Goal: Task Accomplishment & Management: Manage account settings

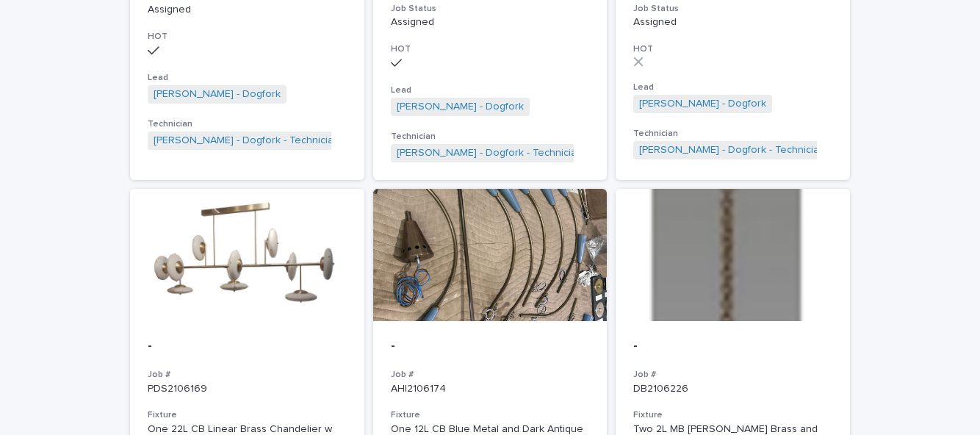
scroll to position [932, 0]
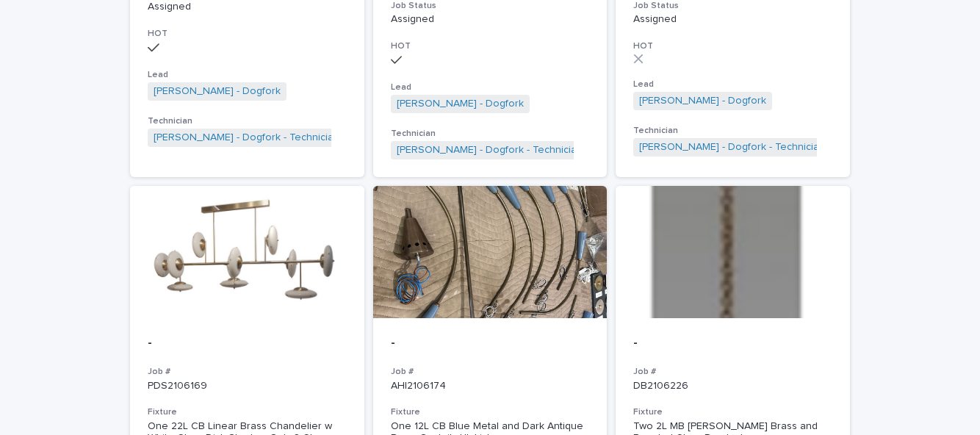
click at [901, 317] on div "Loading... Saving… Loading... Saving… Orders in the workshop Firm Name Job # Fi…" at bounding box center [490, 411] width 980 height 2518
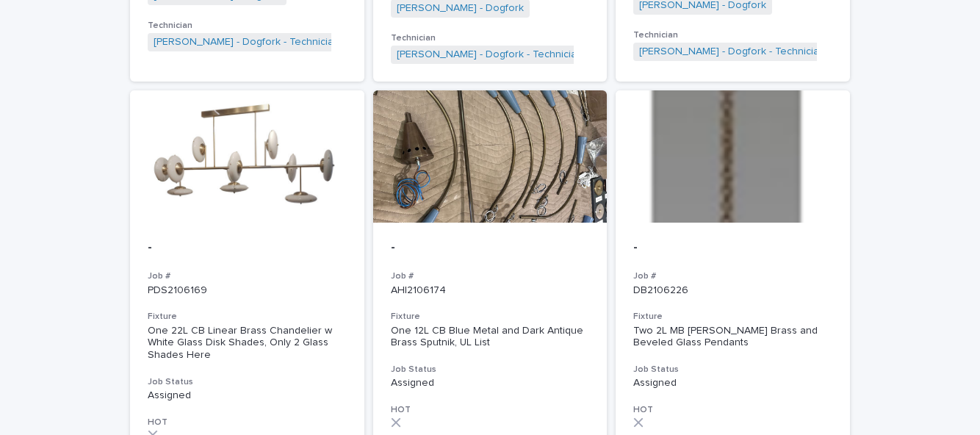
scroll to position [1024, 0]
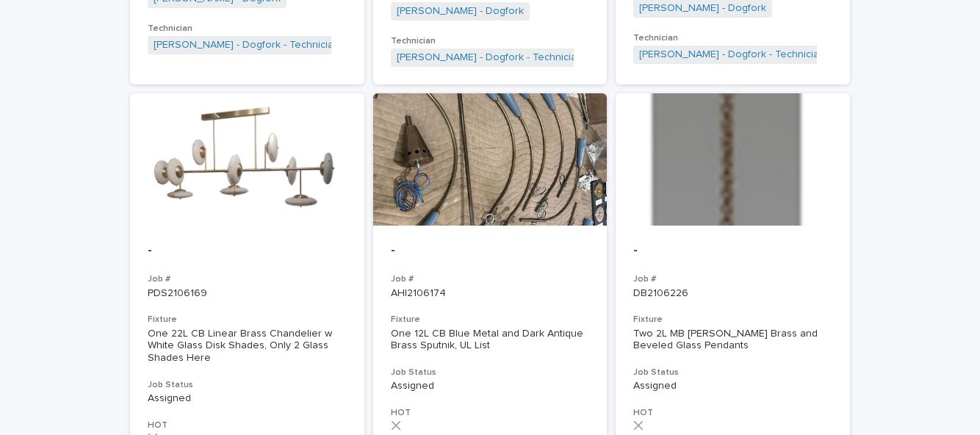
click at [502, 314] on h3 "Fixture" at bounding box center [490, 320] width 199 height 12
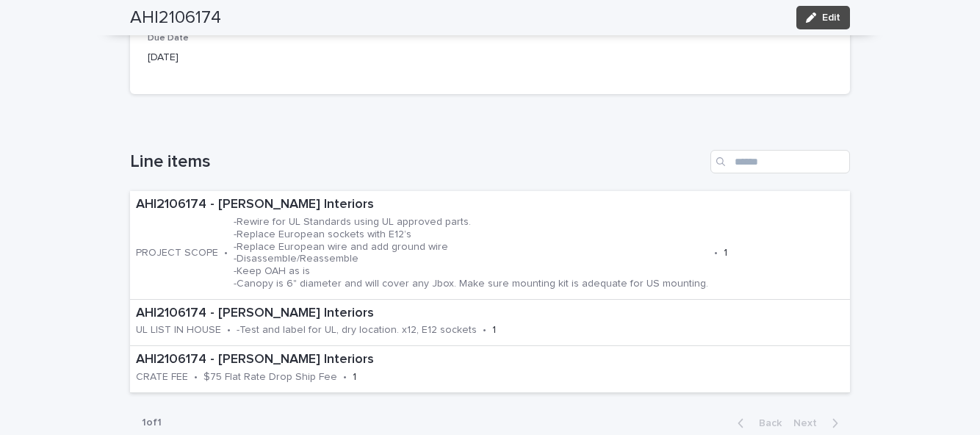
scroll to position [397, 0]
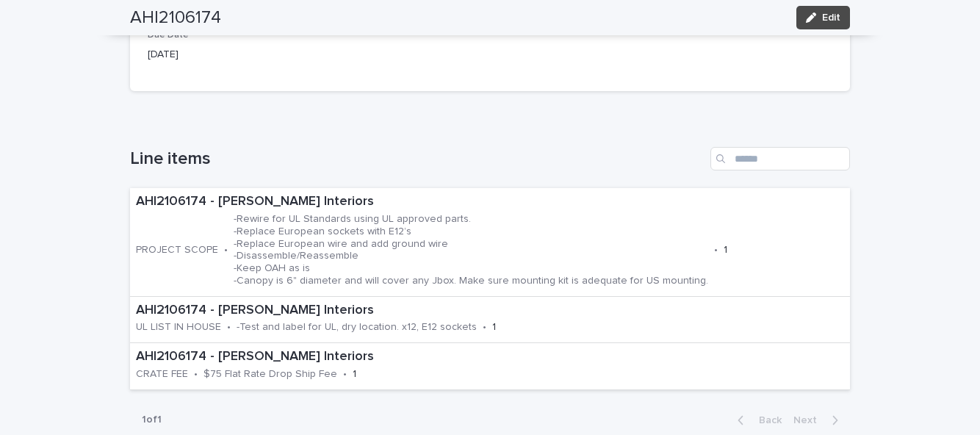
click at [837, 22] on span "Edit" at bounding box center [831, 17] width 18 height 10
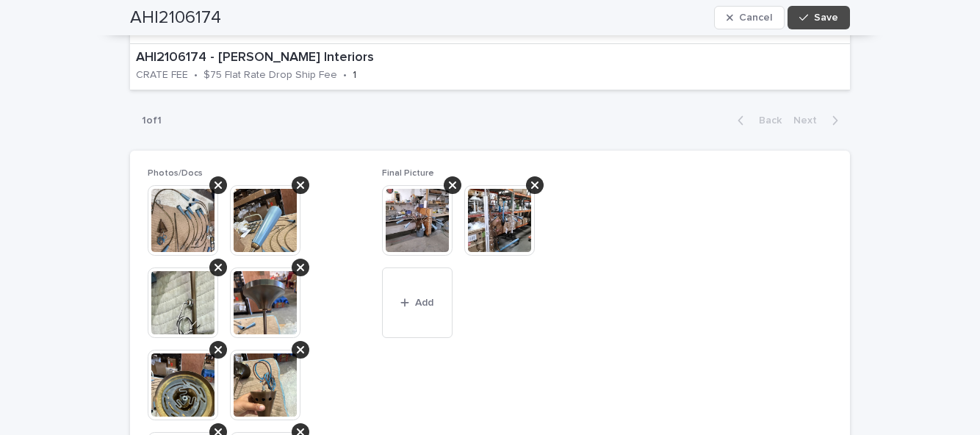
scroll to position [717, 0]
click at [425, 307] on button "Add" at bounding box center [417, 302] width 71 height 71
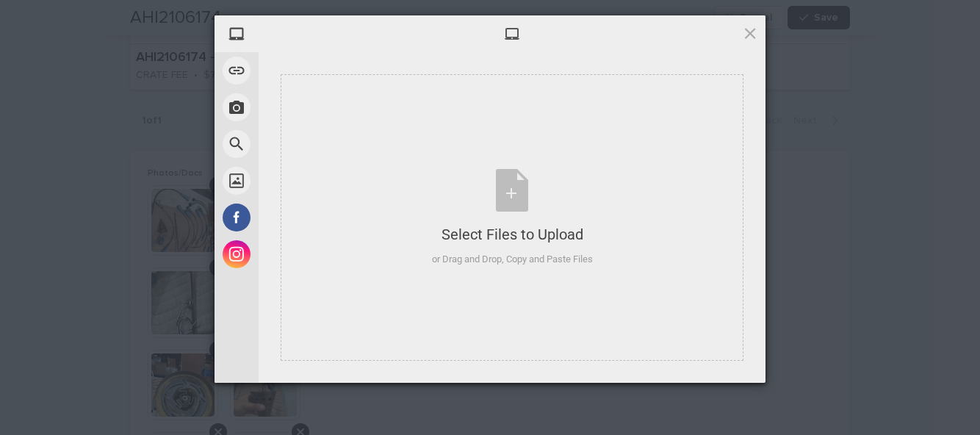
click at [514, 194] on div "Select Files to Upload or Drag and Drop, Copy and Paste Files" at bounding box center [512, 218] width 161 height 98
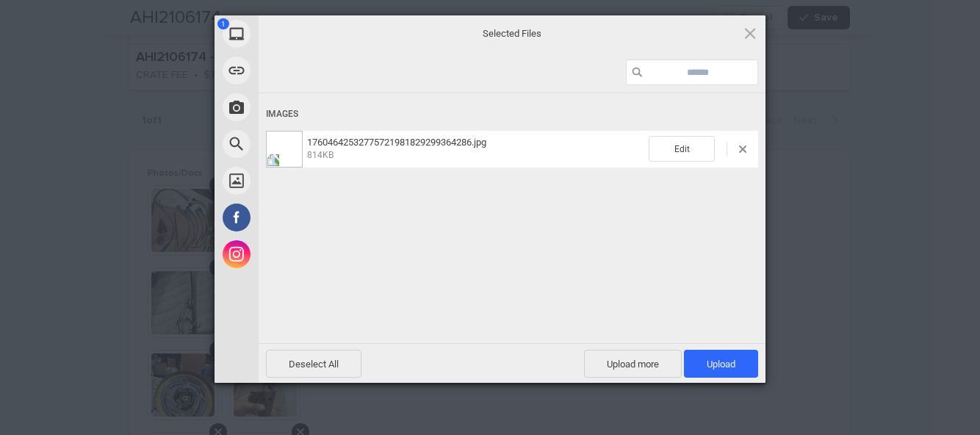
click at [639, 364] on span "Upload more" at bounding box center [633, 364] width 98 height 28
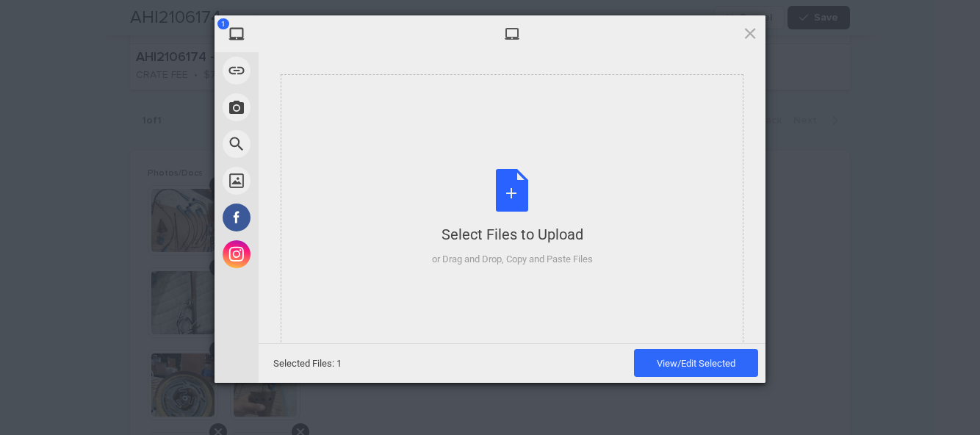
click at [511, 195] on div "Select Files to Upload or Drag and Drop, Copy and Paste Files" at bounding box center [512, 218] width 161 height 98
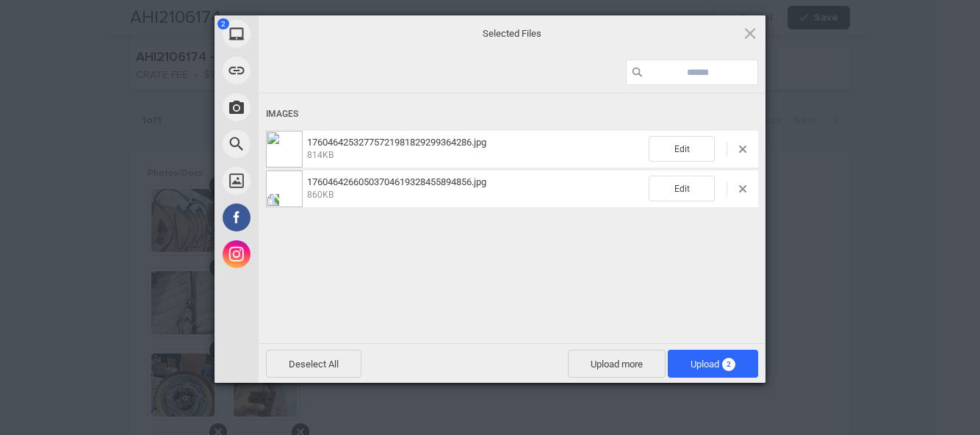
click at [732, 358] on span "2" at bounding box center [728, 364] width 13 height 13
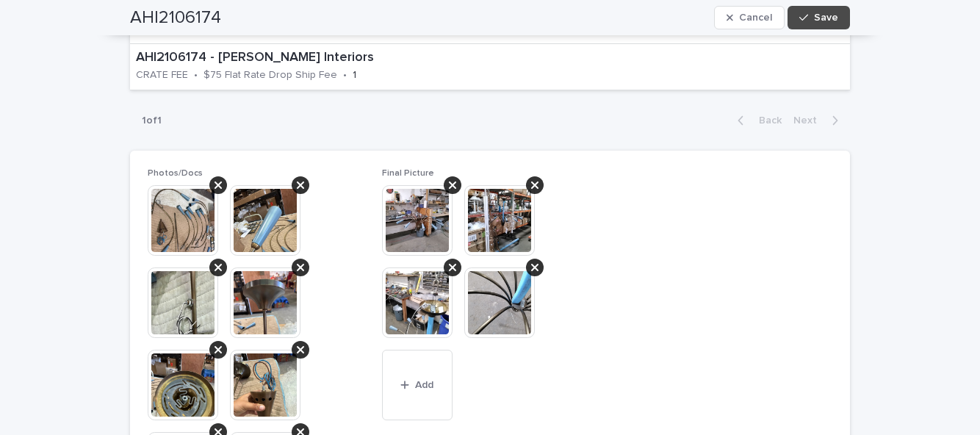
click at [843, 18] on button "Save" at bounding box center [819, 18] width 62 height 24
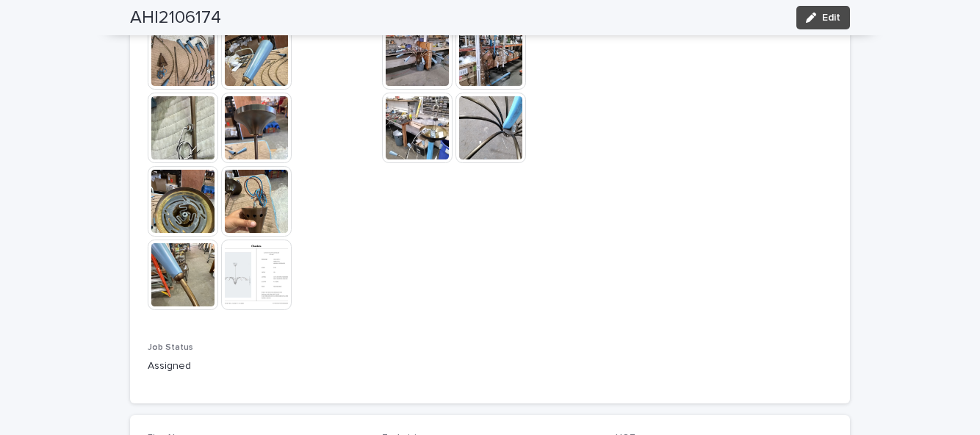
scroll to position [1017, 0]
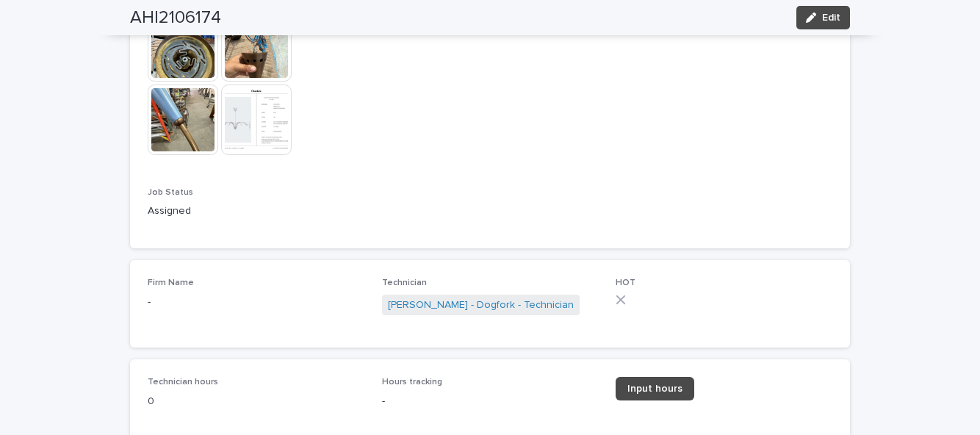
click at [671, 394] on span "Input hours" at bounding box center [654, 388] width 55 height 10
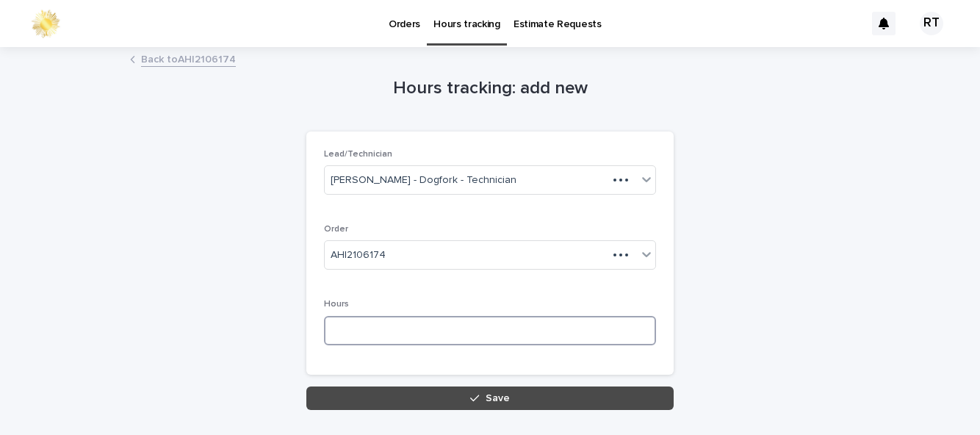
click at [387, 326] on input at bounding box center [490, 330] width 332 height 29
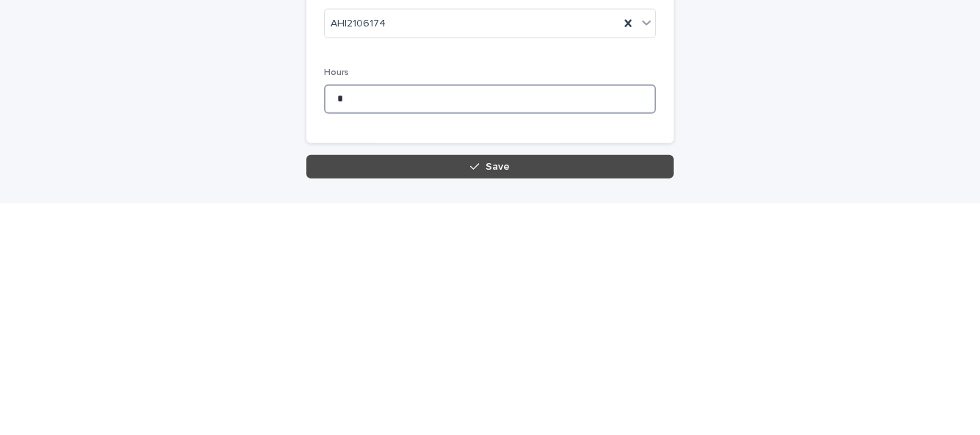
type input "*"
click at [489, 398] on span "Save" at bounding box center [498, 398] width 24 height 10
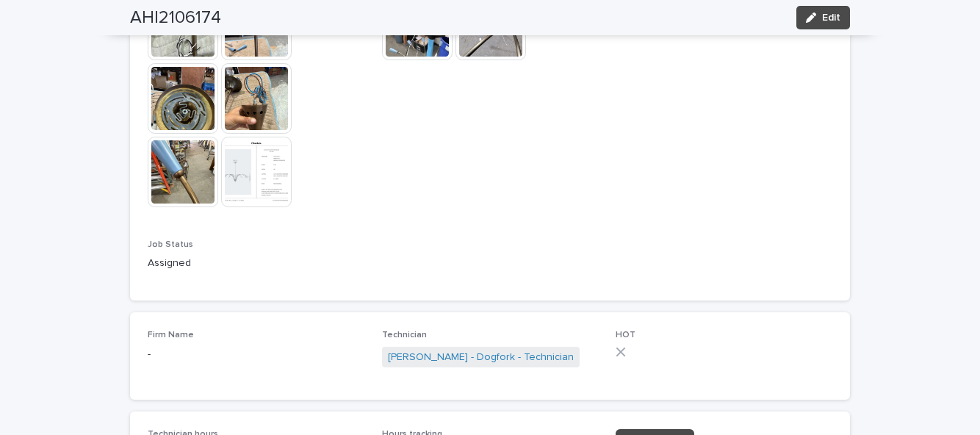
scroll to position [1026, 0]
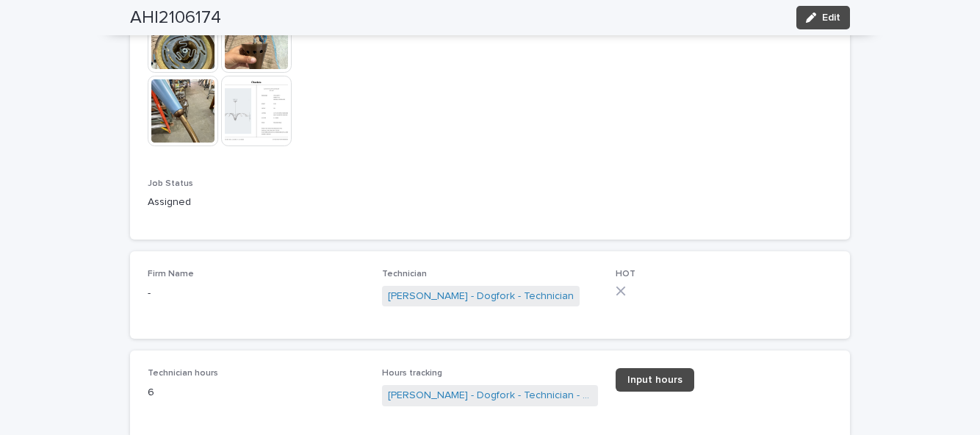
click at [825, 24] on button "Edit" at bounding box center [823, 18] width 54 height 24
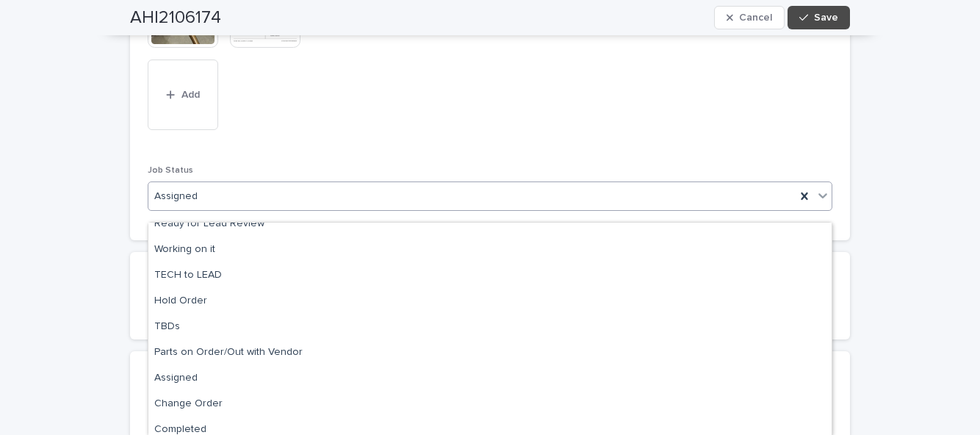
scroll to position [146, 0]
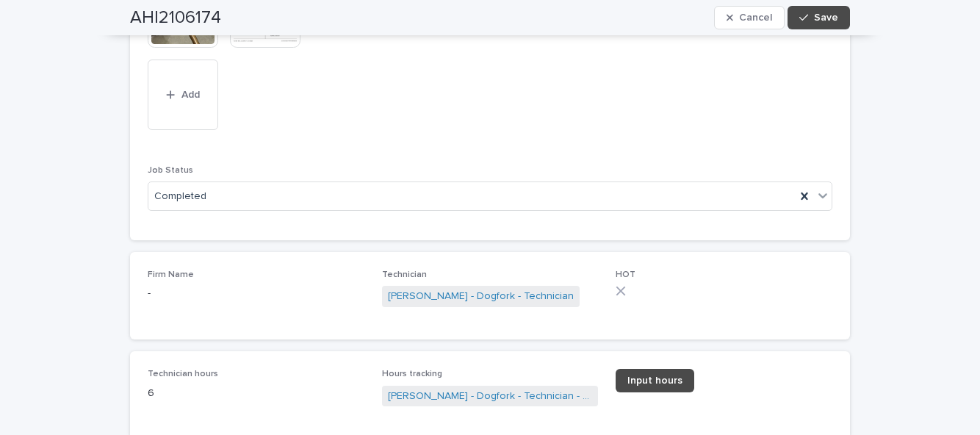
click at [837, 17] on span "Save" at bounding box center [826, 17] width 24 height 10
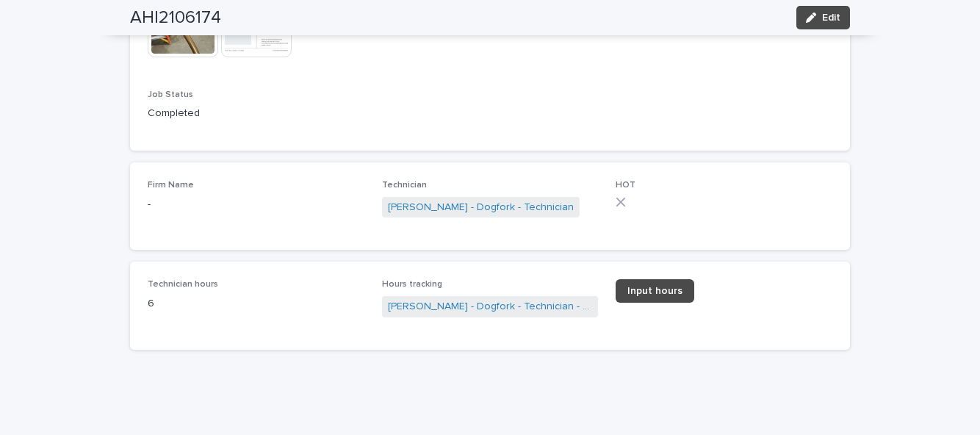
scroll to position [1026, 0]
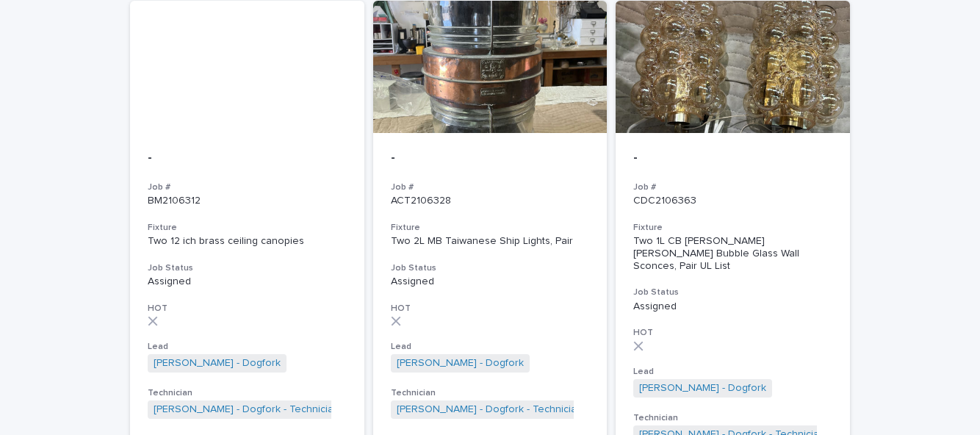
scroll to position [1594, 0]
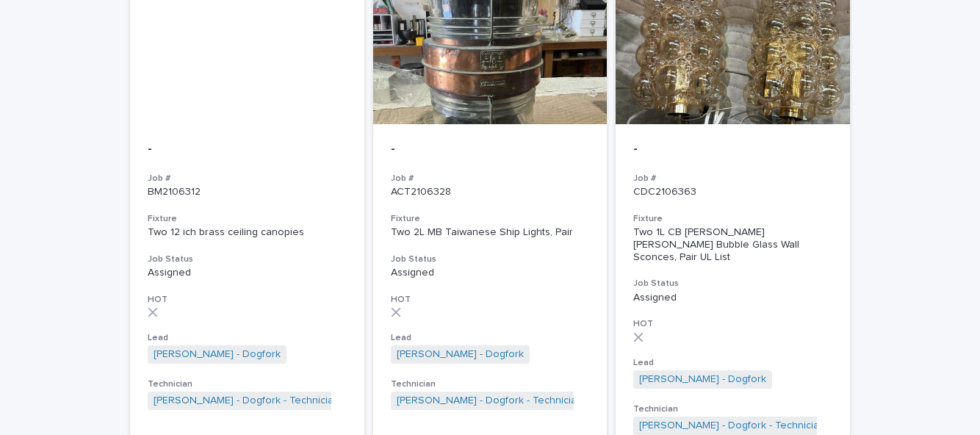
click at [743, 244] on div "- Job # CDC2106363 Fixture Two 1L CB [PERSON_NAME] [PERSON_NAME] Bubble Glass W…" at bounding box center [733, 288] width 234 height 328
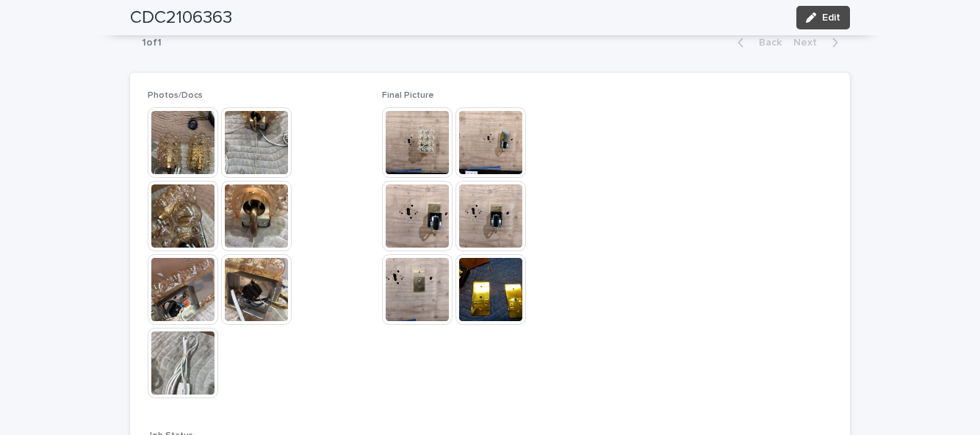
scroll to position [923, 0]
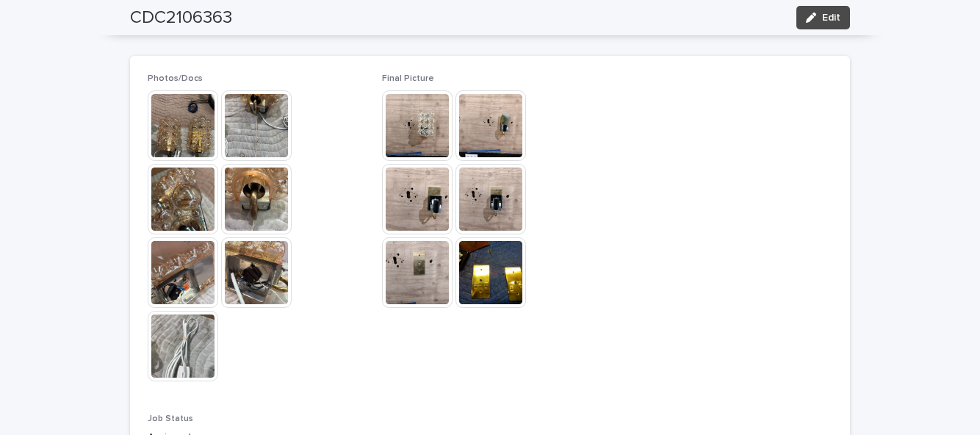
click at [848, 26] on button "Edit" at bounding box center [823, 18] width 54 height 24
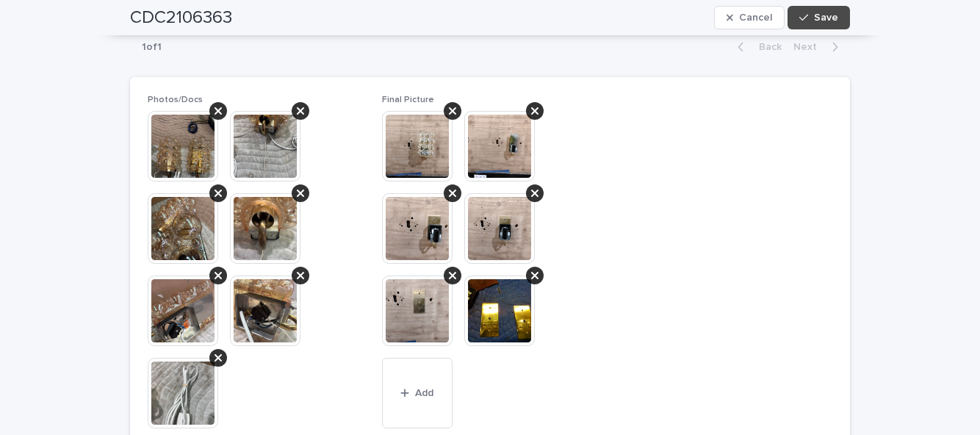
click at [430, 388] on span "Add" at bounding box center [424, 393] width 18 height 10
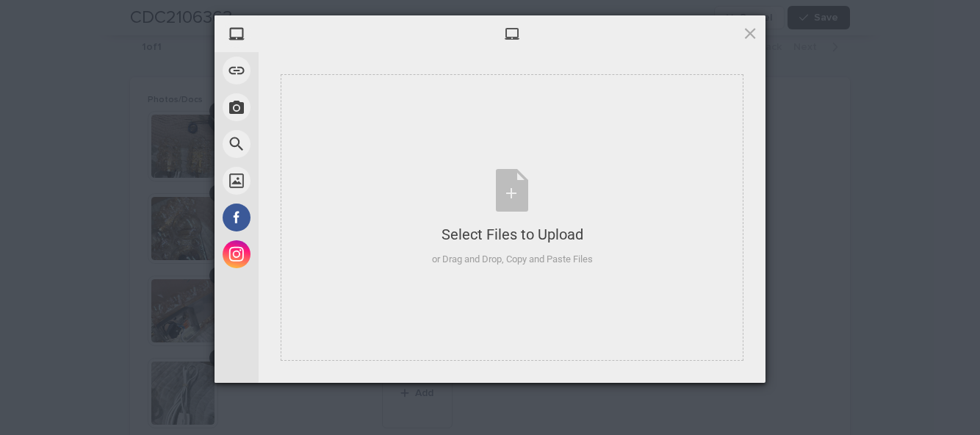
click at [511, 201] on div "Select Files to Upload or Drag and Drop, Copy and Paste Files" at bounding box center [512, 218] width 161 height 98
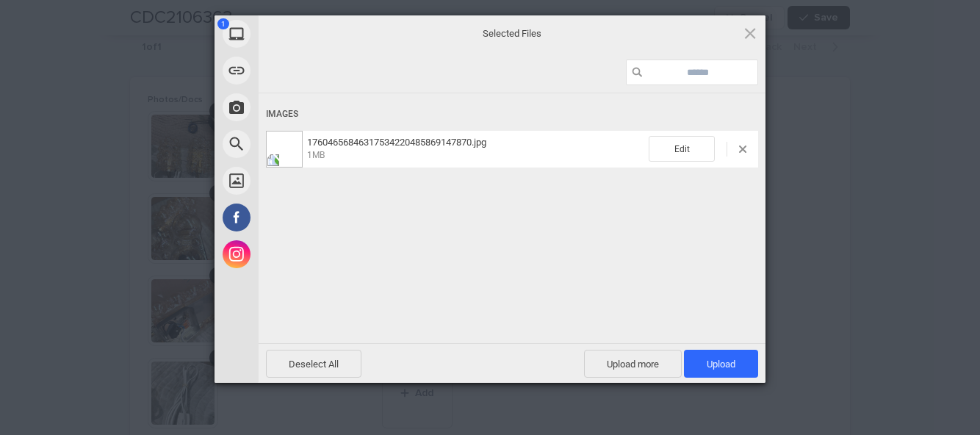
click at [729, 354] on span "Upload 1" at bounding box center [721, 364] width 74 height 28
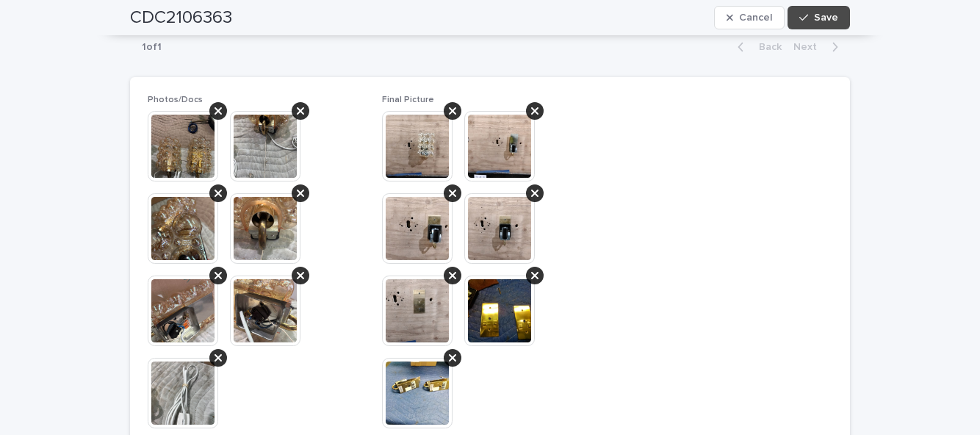
click at [824, 16] on span "Save" at bounding box center [826, 17] width 24 height 10
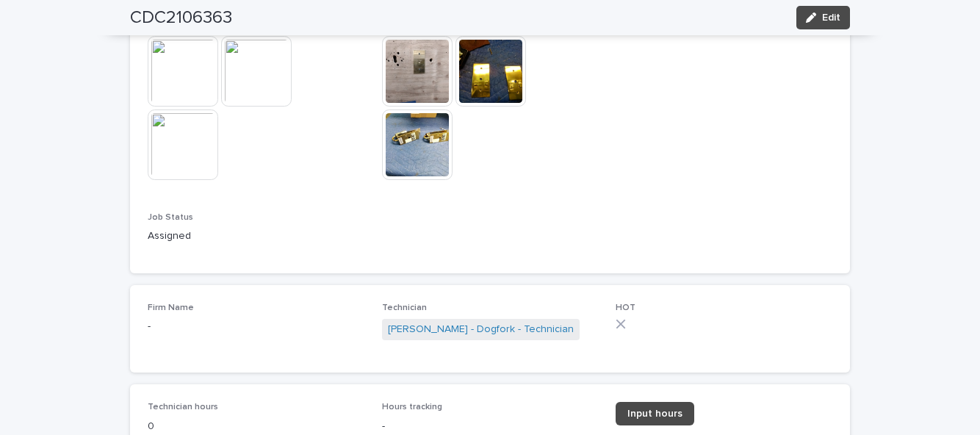
scroll to position [1136, 0]
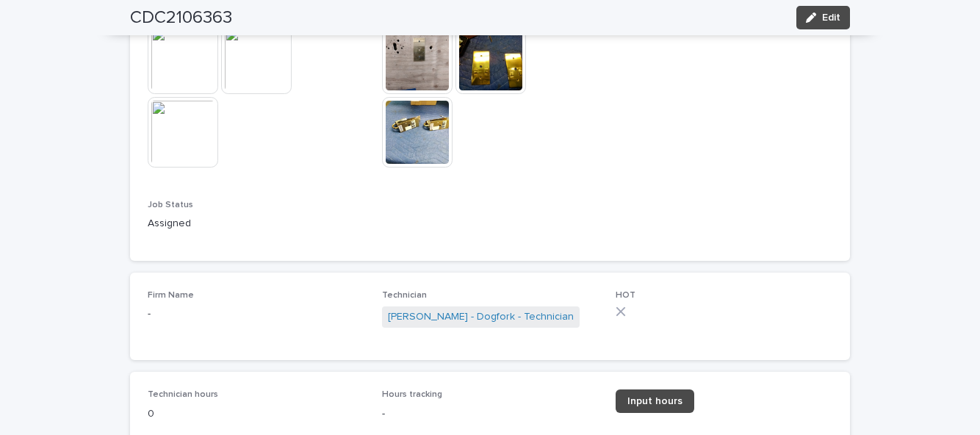
click at [655, 389] on link "Input hours" at bounding box center [655, 401] width 79 height 24
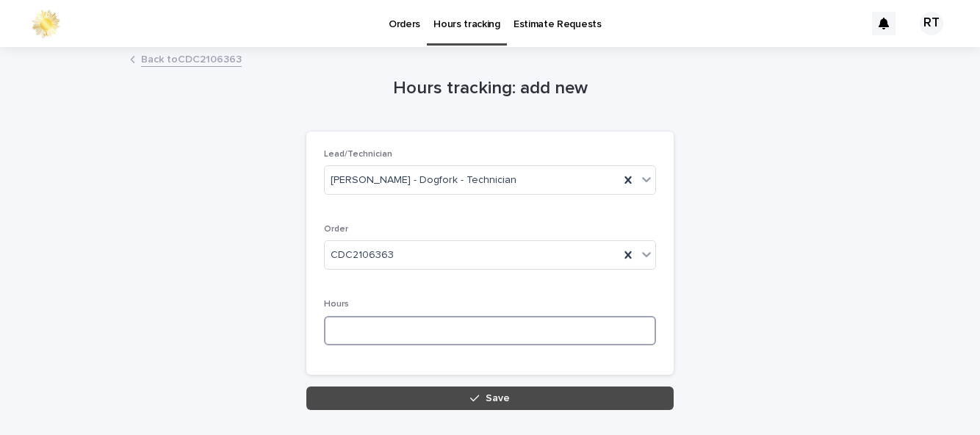
click at [373, 316] on input at bounding box center [490, 330] width 332 height 29
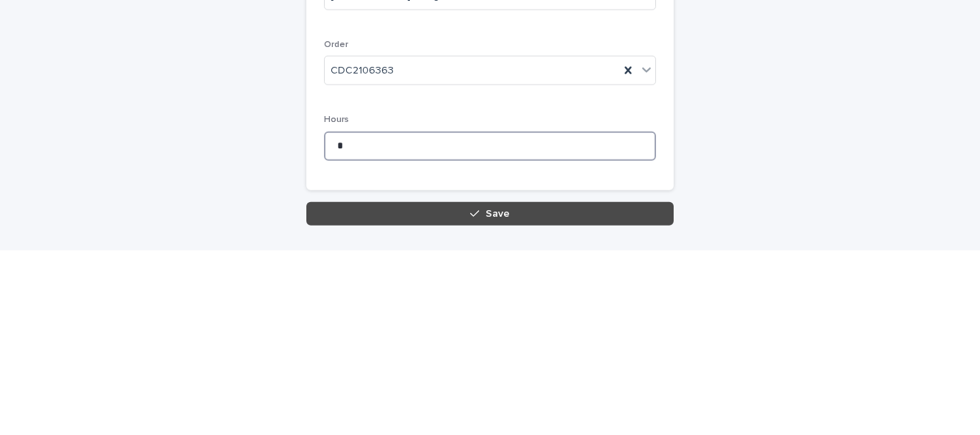
type input "*"
click at [480, 386] on button "Save" at bounding box center [489, 398] width 367 height 24
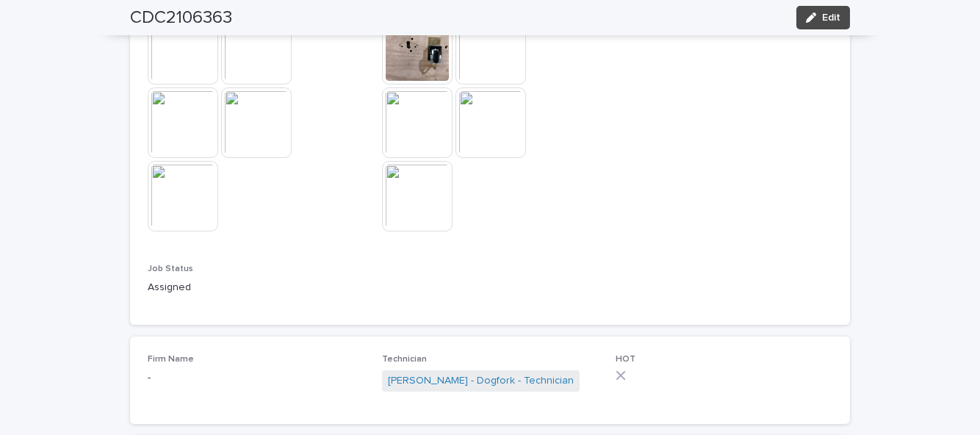
scroll to position [1145, 0]
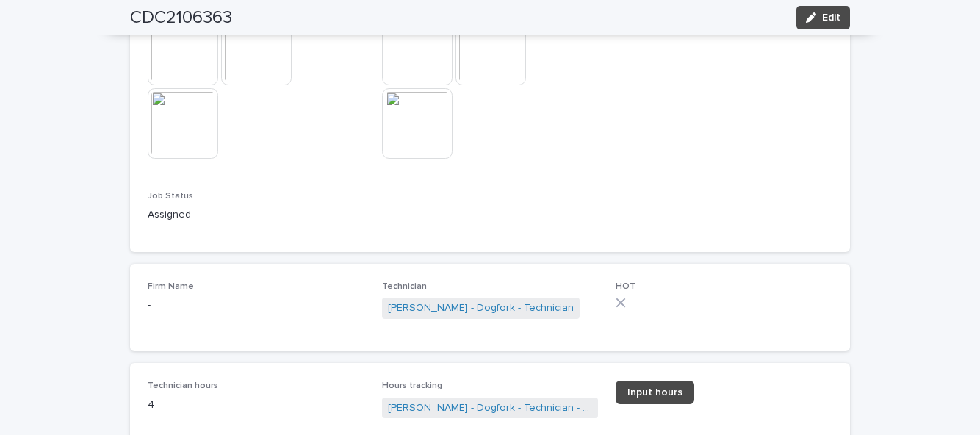
click at [841, 24] on button "Edit" at bounding box center [823, 18] width 54 height 24
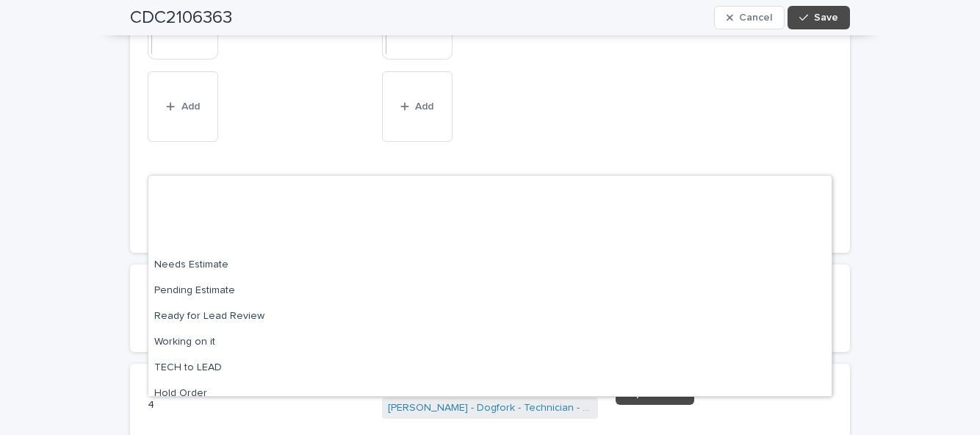
scroll to position [140, 0]
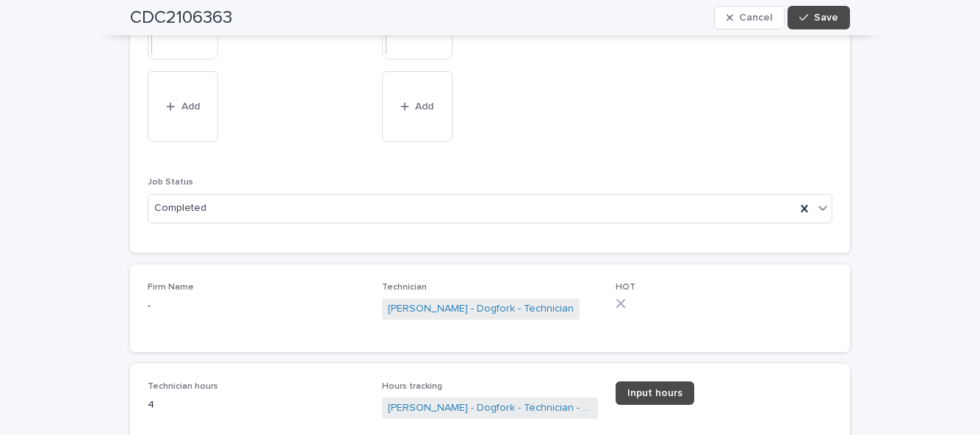
click at [835, 25] on button "Save" at bounding box center [819, 18] width 62 height 24
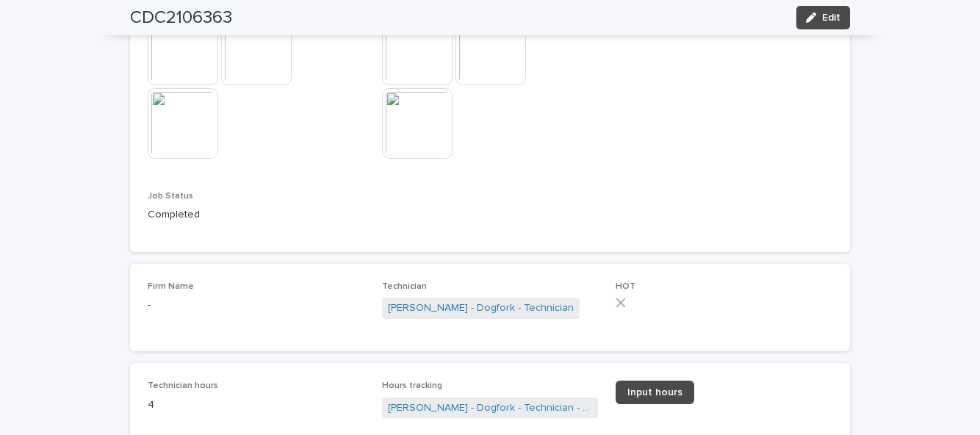
scroll to position [100, 0]
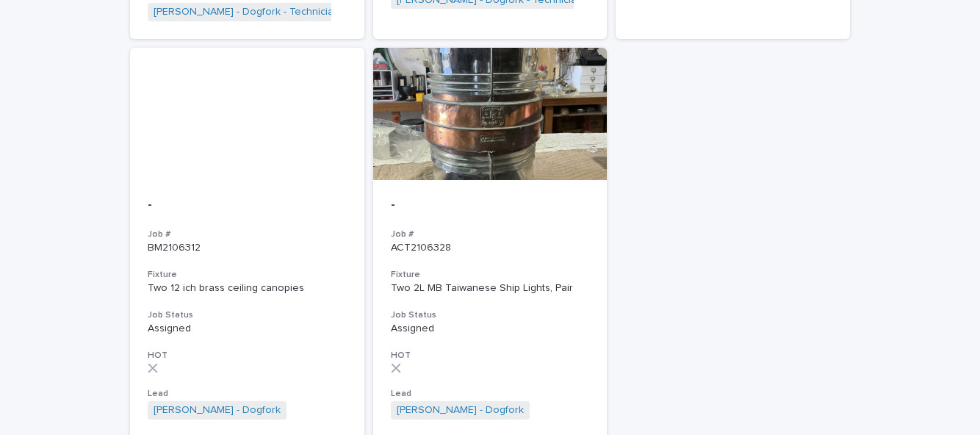
scroll to position [1538, 0]
click at [212, 192] on div "- Job # BM2106312 Fixture Two 12 ich brass ceiling canopies Job Status Assigned…" at bounding box center [247, 331] width 234 height 303
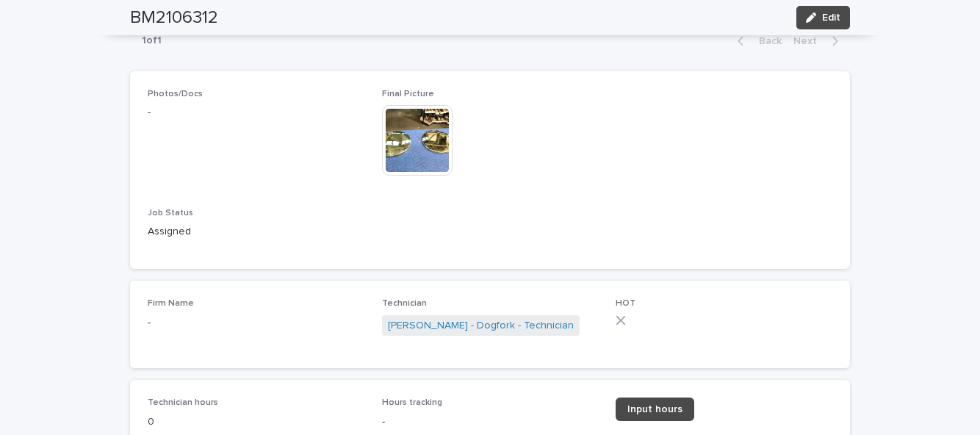
scroll to position [641, 0]
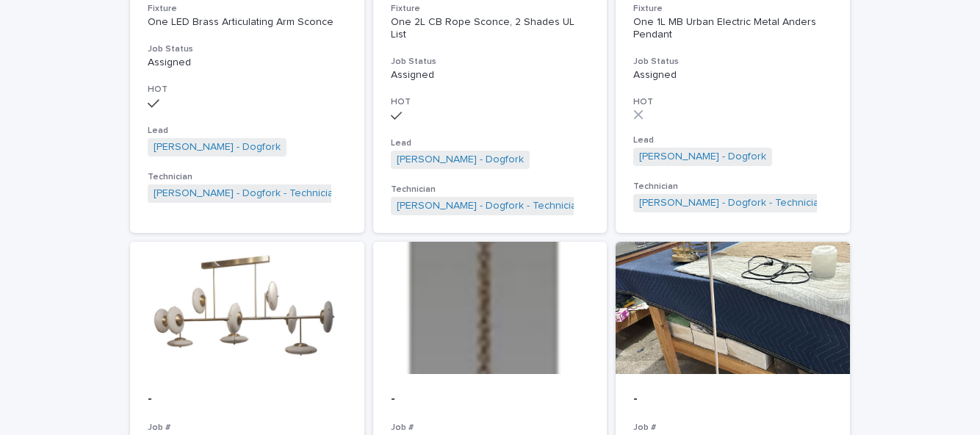
scroll to position [874, 0]
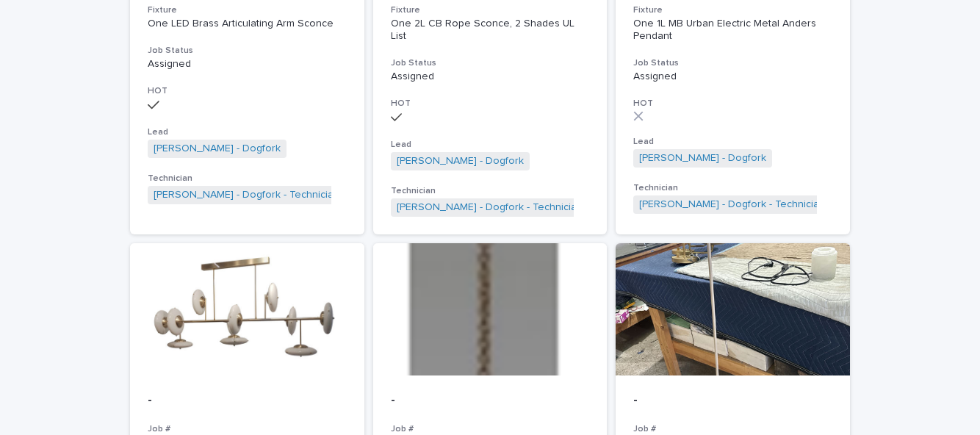
click at [38, 236] on div "Loading... Saving… Loading... Saving… Orders in the workshop Firm Name Job # Fi…" at bounding box center [490, 233] width 980 height 2049
click at [37, 234] on div "Loading... Saving… Loading... Saving… Orders in the workshop Firm Name Job # Fi…" at bounding box center [490, 233] width 980 height 2049
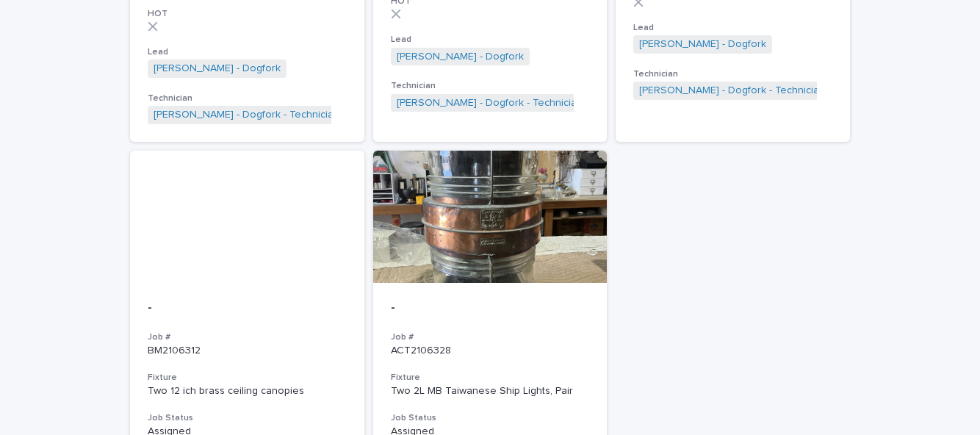
scroll to position [1437, 0]
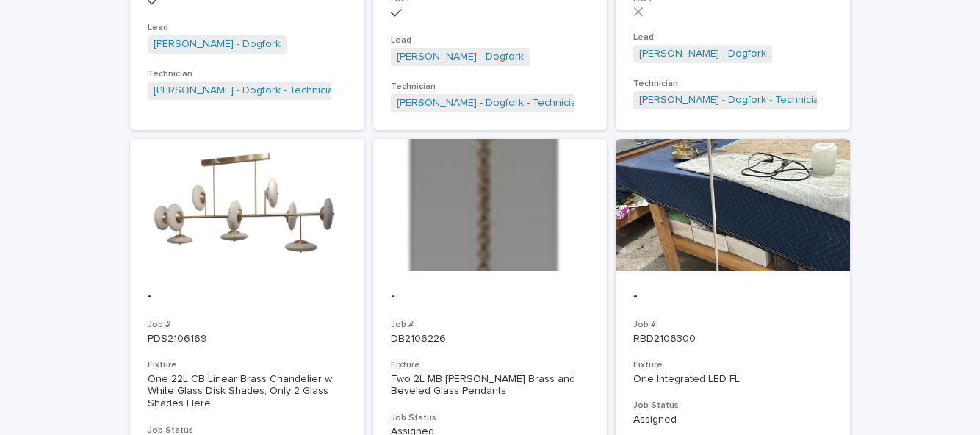
scroll to position [979, 0]
click at [231, 271] on div "- Job # PDS2106169 Fixture One 22L CB Linear Brass Chandelier w White Glass Dis…" at bounding box center [247, 435] width 234 height 328
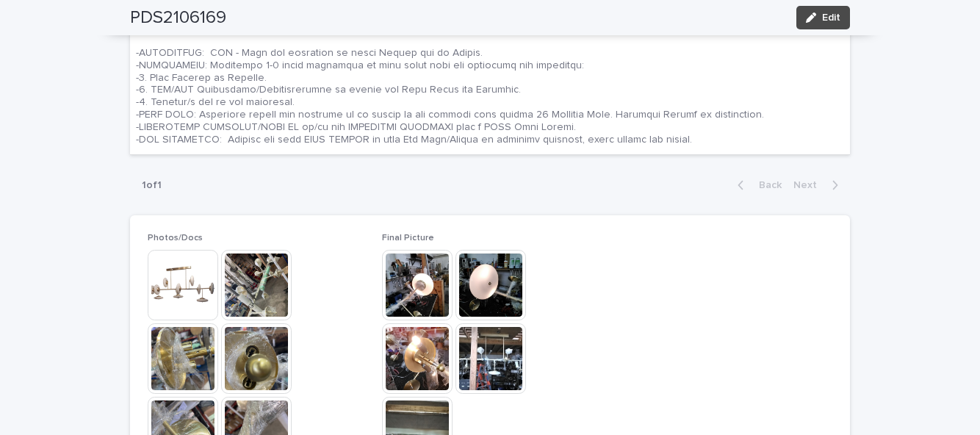
scroll to position [763, 0]
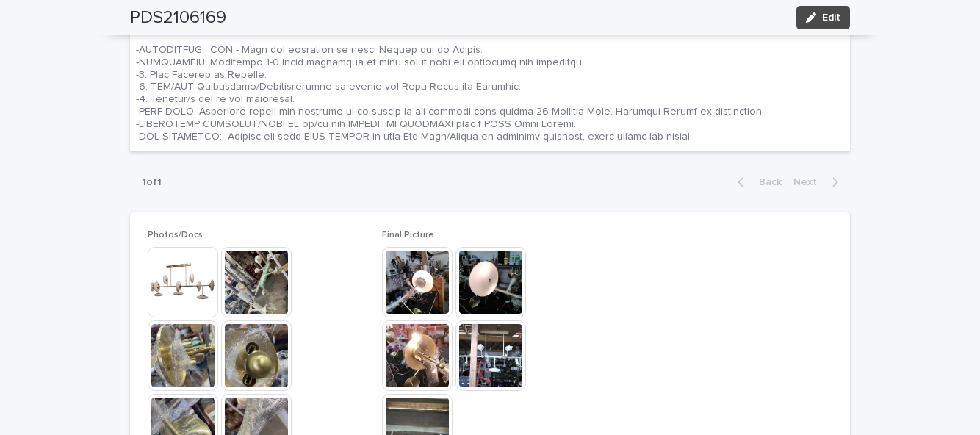
click at [839, 13] on span "Edit" at bounding box center [831, 17] width 18 height 10
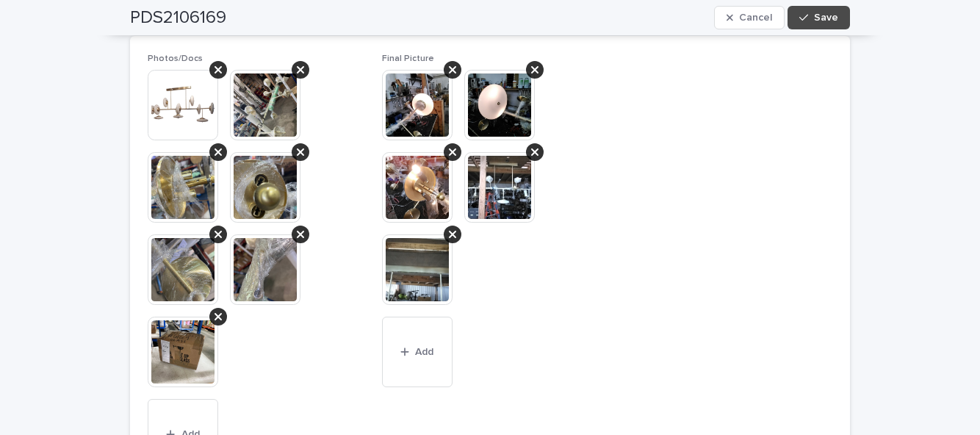
scroll to position [962, 0]
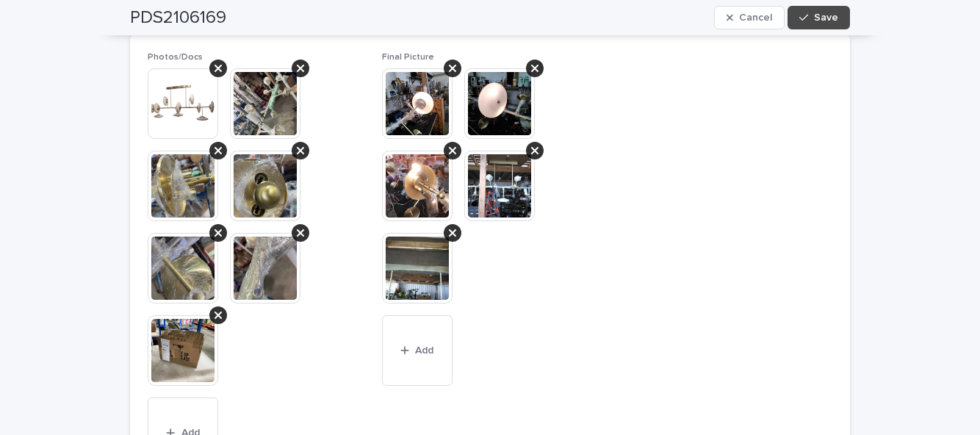
click at [431, 339] on button "Add" at bounding box center [417, 350] width 71 height 71
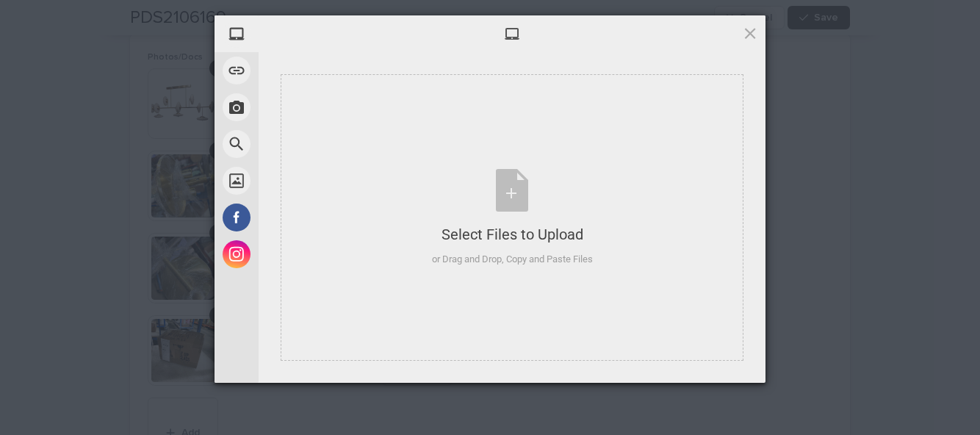
click at [507, 207] on div "Select Files to Upload or Drag and Drop, Copy and Paste Files" at bounding box center [512, 218] width 161 height 98
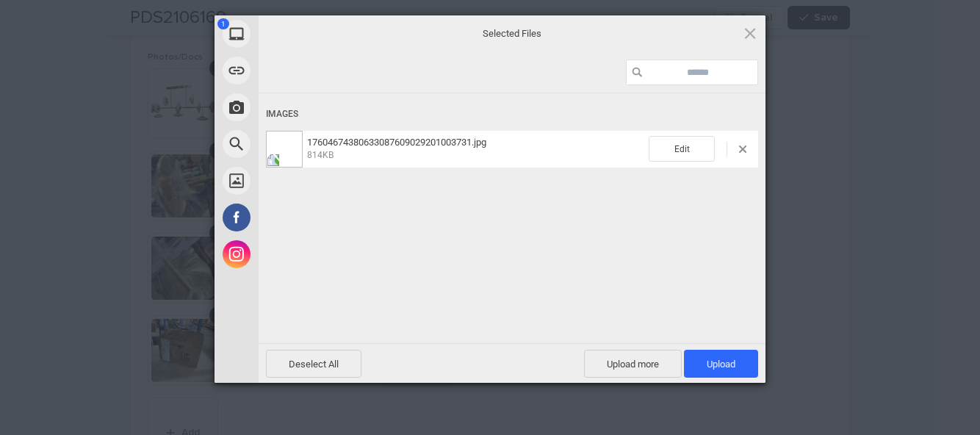
click at [645, 357] on span "Upload more" at bounding box center [633, 364] width 98 height 28
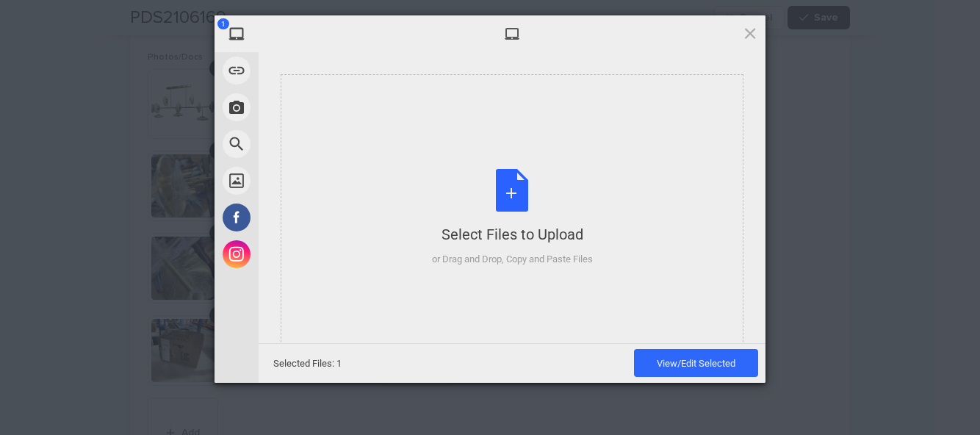
click at [511, 192] on div "Select Files to Upload or Drag and Drop, Copy and Paste Files" at bounding box center [512, 218] width 161 height 98
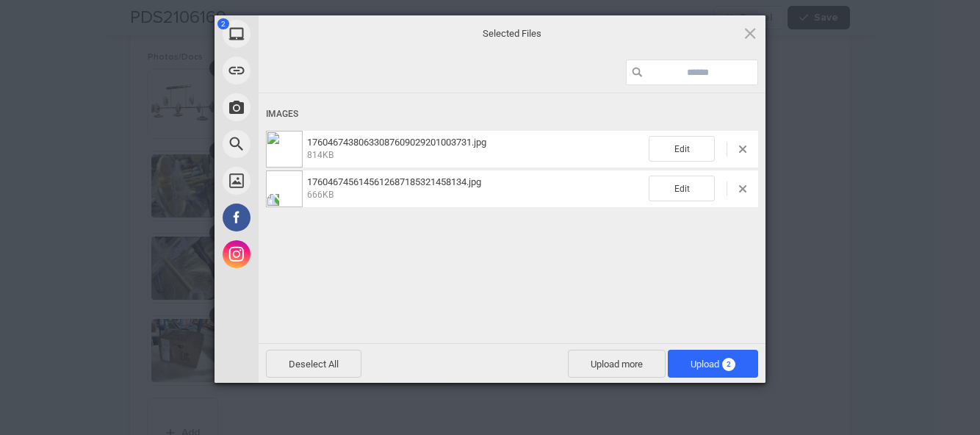
click at [724, 366] on span "2" at bounding box center [728, 364] width 13 height 13
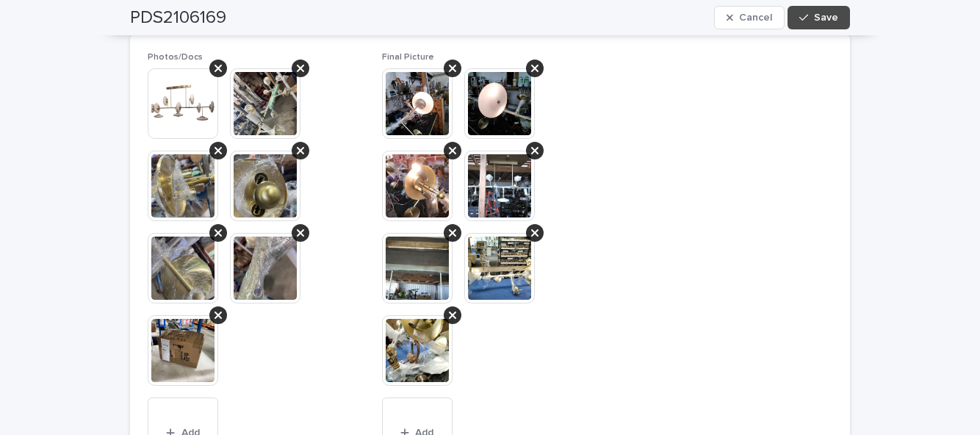
click at [840, 17] on button "Save" at bounding box center [819, 18] width 62 height 24
